Goal: Information Seeking & Learning: Find specific fact

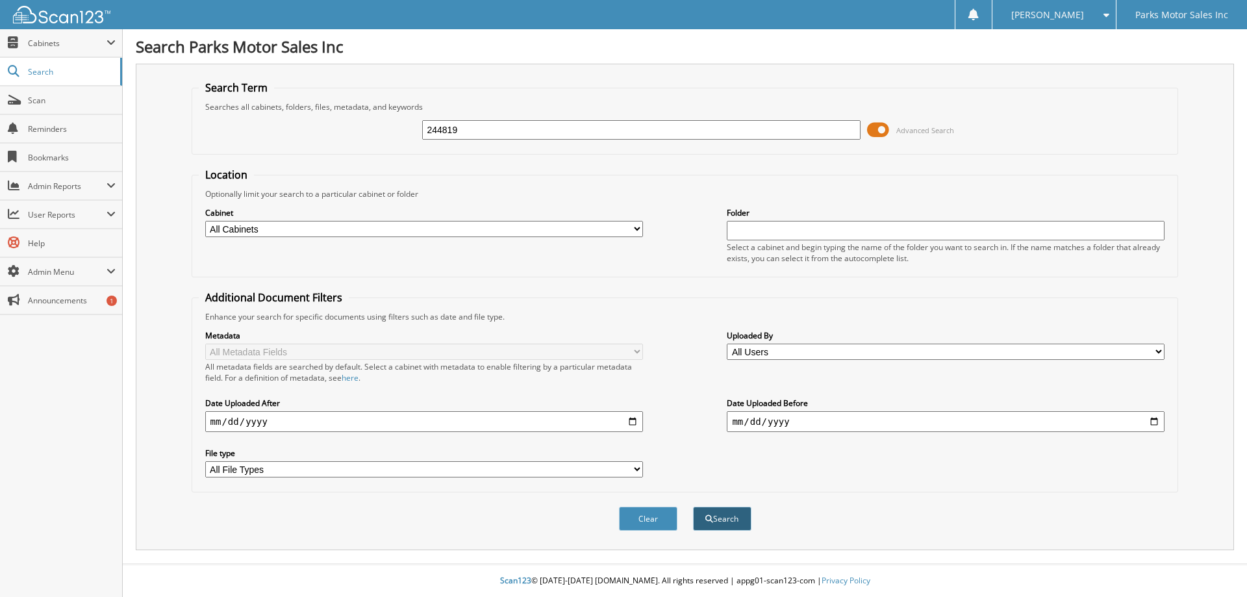
type input "244819"
click at [711, 520] on span "submit" at bounding box center [709, 519] width 8 height 8
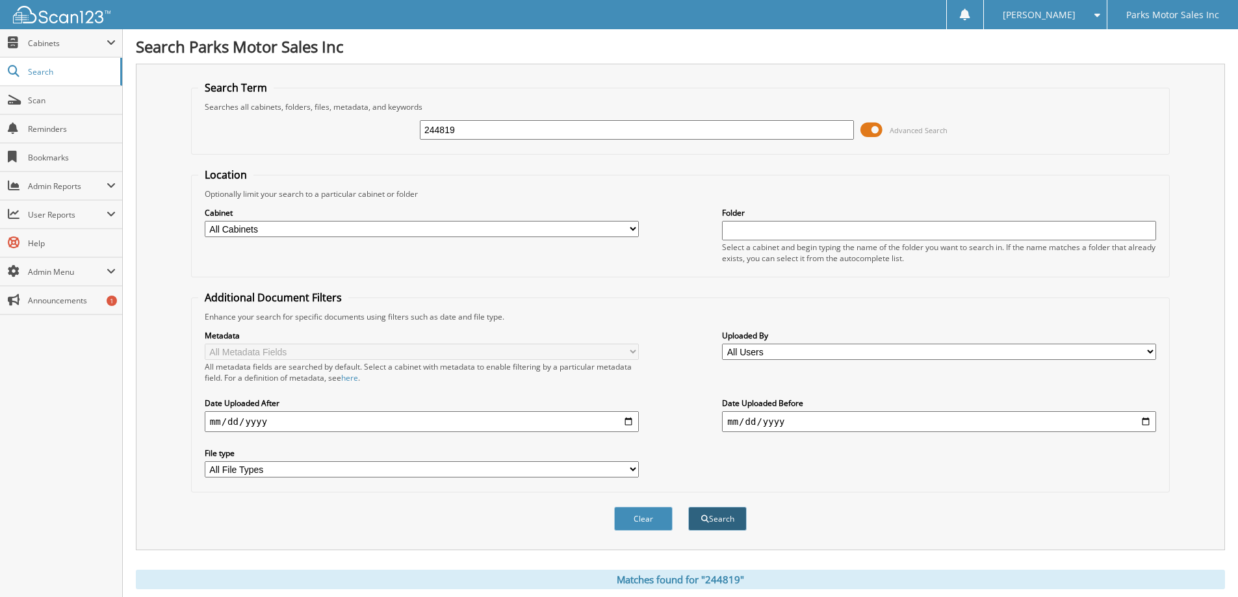
click at [706, 518] on span "submit" at bounding box center [705, 519] width 8 height 8
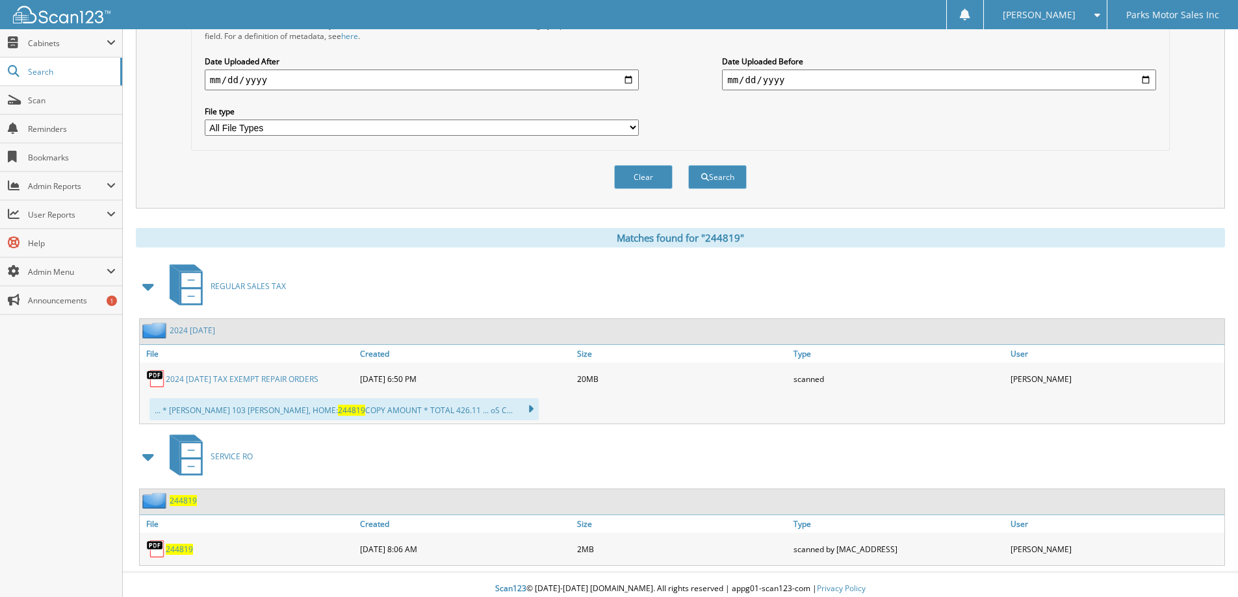
scroll to position [350, 0]
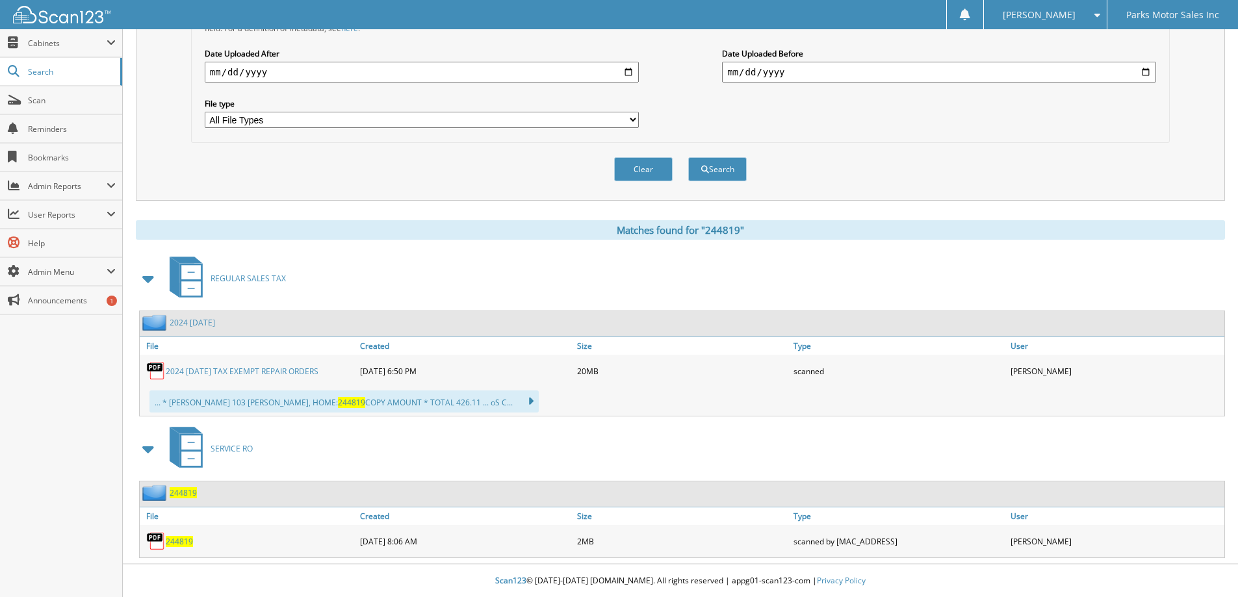
click at [180, 493] on span "244819" at bounding box center [183, 492] width 27 height 11
